Goal: Information Seeking & Learning: Learn about a topic

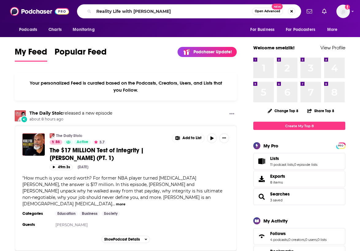
type input "Reality Life with [PERSON_NAME]"
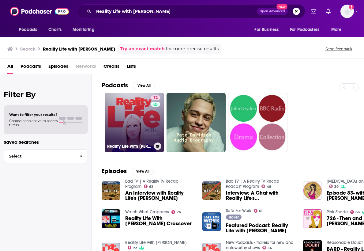
click at [143, 125] on link "72 Reality Life with [PERSON_NAME]" at bounding box center [134, 122] width 59 height 59
